Goal: Task Accomplishment & Management: Manage account settings

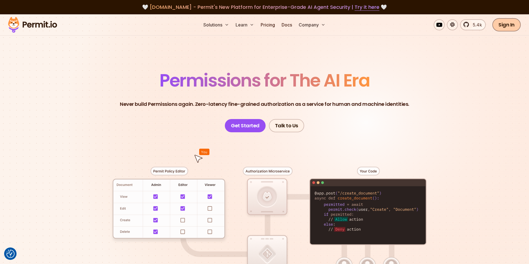
click at [508, 25] on link "Sign In" at bounding box center [506, 24] width 28 height 13
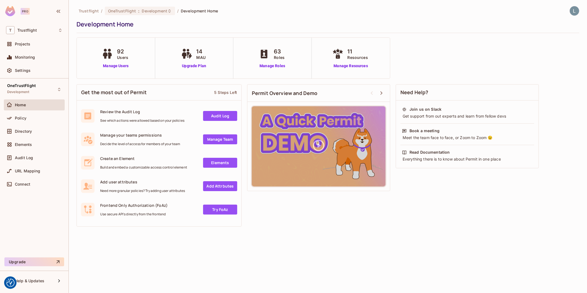
click at [577, 9] on img at bounding box center [574, 10] width 9 height 9
click at [543, 61] on span "Log out" at bounding box center [543, 59] width 13 height 5
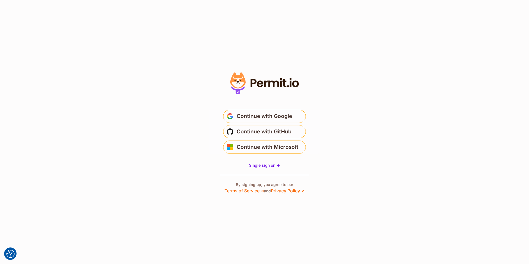
click at [277, 86] on icon at bounding box center [273, 83] width 10 height 7
